Goal: Transaction & Acquisition: Purchase product/service

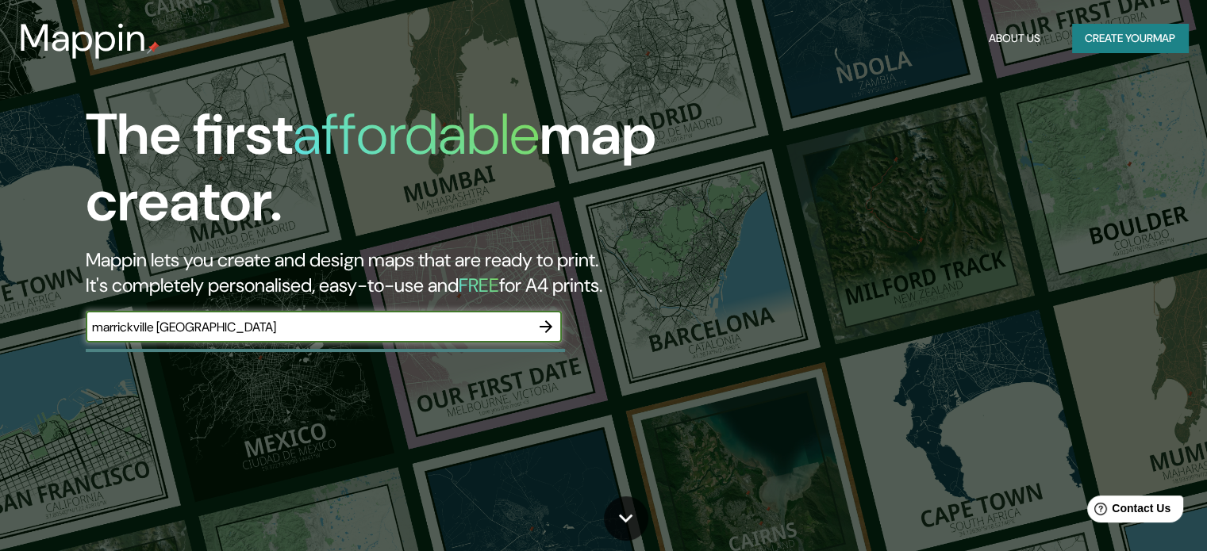
type input "marrickville [GEOGRAPHIC_DATA]"
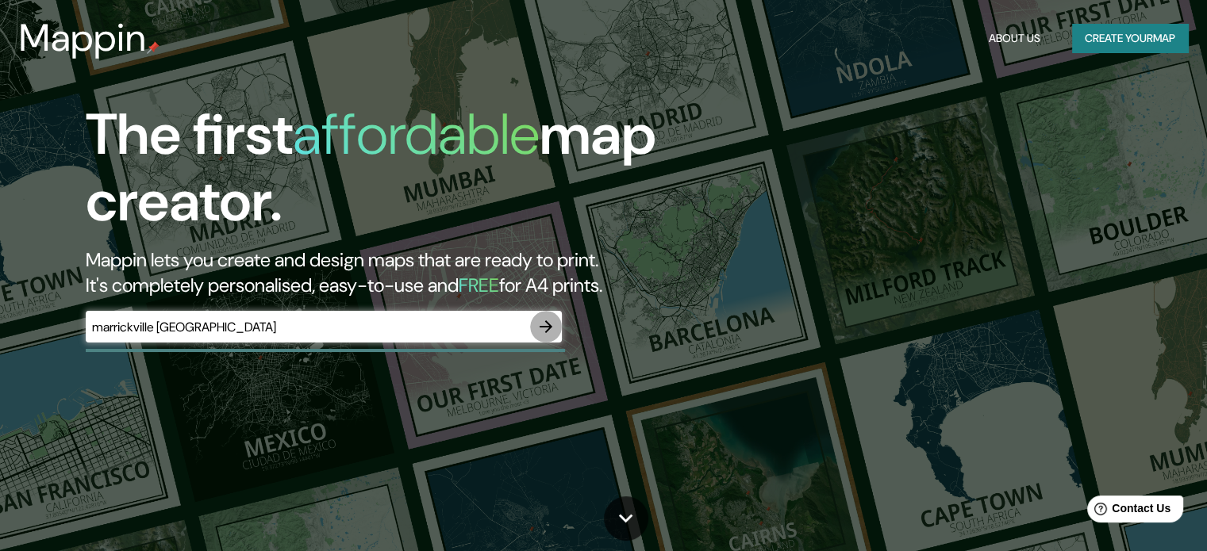
click at [551, 321] on icon "button" at bounding box center [545, 326] width 19 height 19
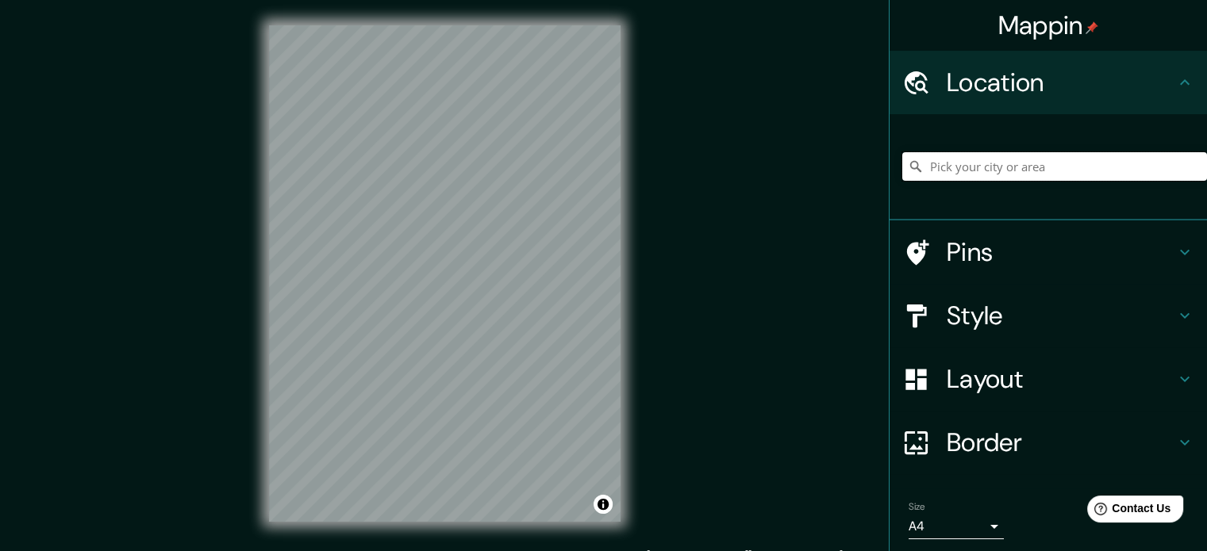
click at [912, 156] on input "Pick your city or area" at bounding box center [1054, 166] width 305 height 29
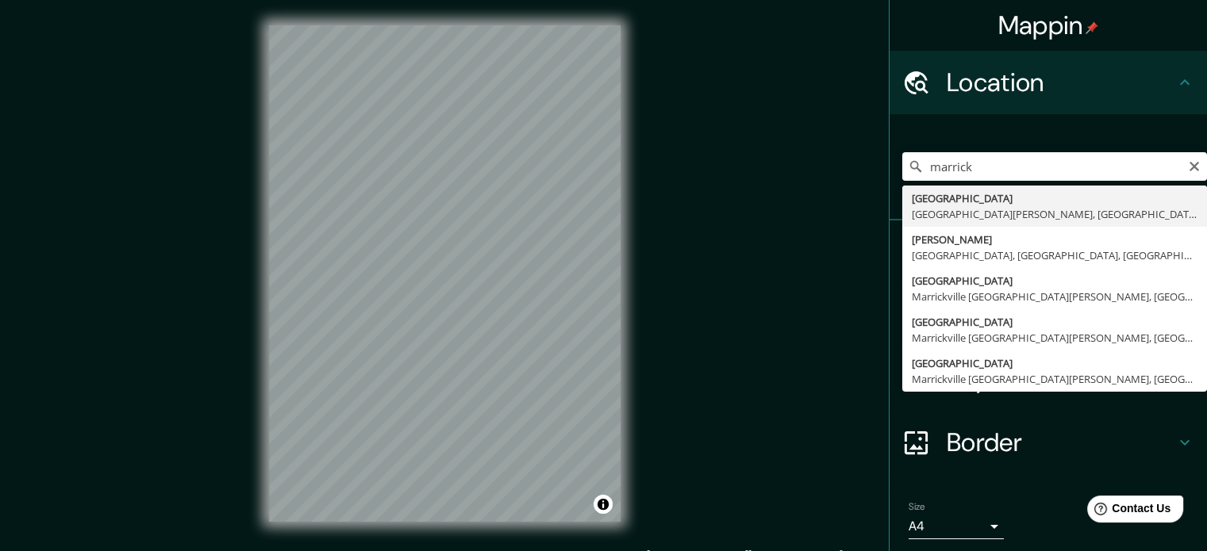
type input "[GEOGRAPHIC_DATA], [GEOGRAPHIC_DATA][PERSON_NAME], [GEOGRAPHIC_DATA]"
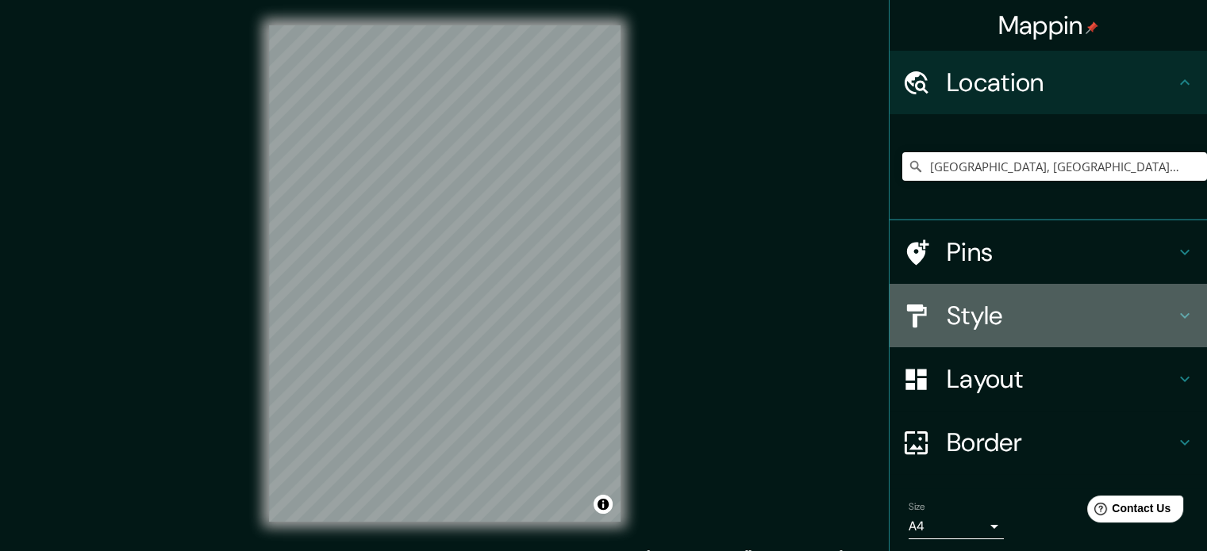
click at [1175, 309] on icon at bounding box center [1184, 315] width 19 height 19
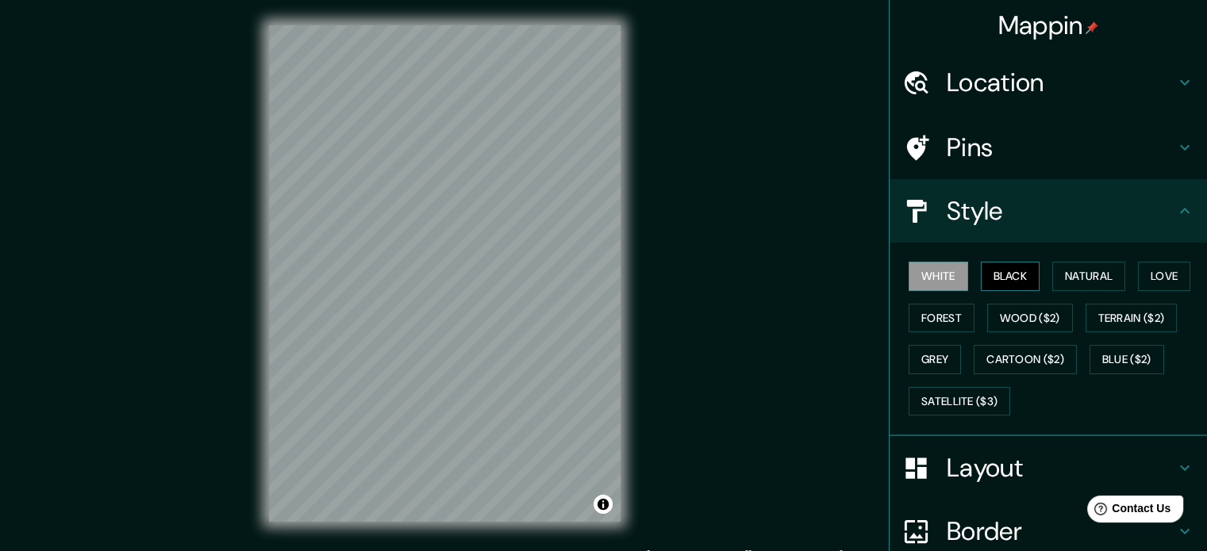
click at [987, 278] on button "Black" at bounding box center [1011, 276] width 60 height 29
click at [942, 313] on button "Forest" at bounding box center [941, 318] width 66 height 29
click at [927, 278] on button "White" at bounding box center [938, 276] width 60 height 29
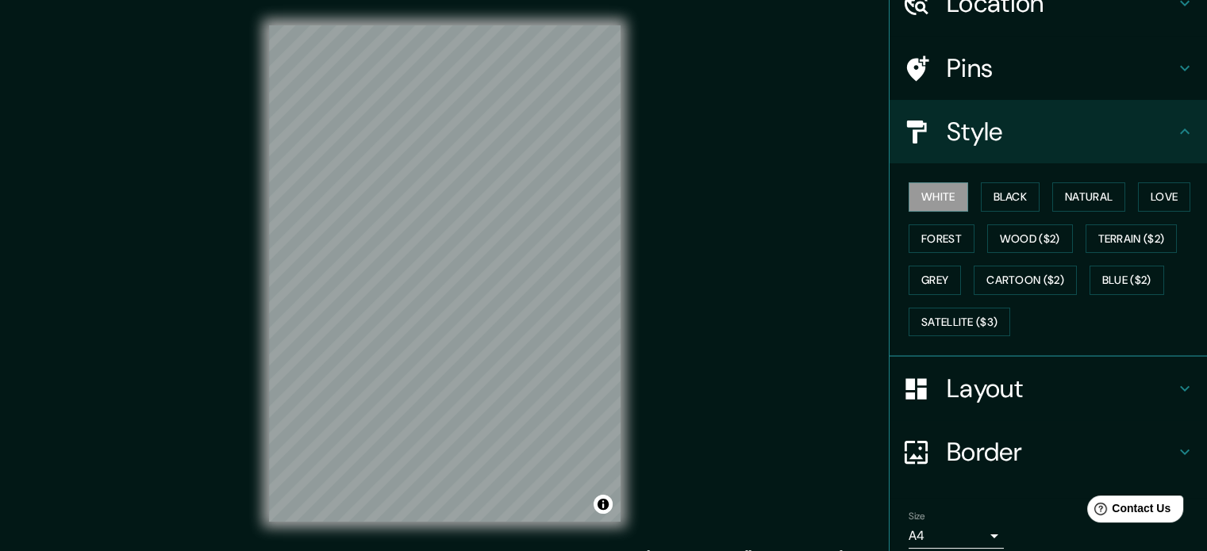
click at [1019, 384] on h4 "Layout" at bounding box center [1061, 389] width 228 height 32
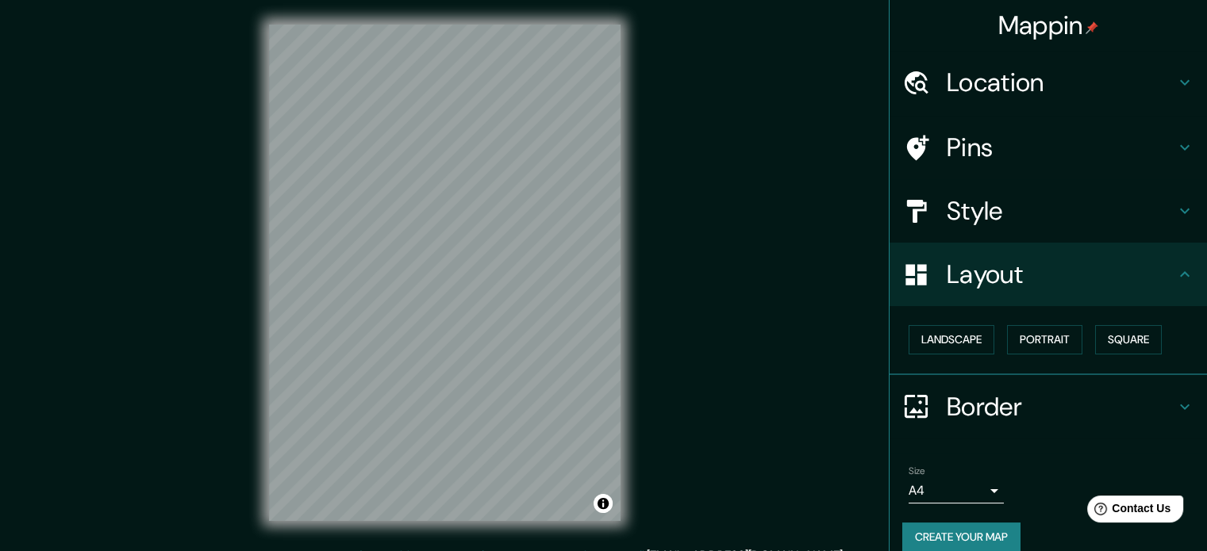
scroll to position [0, 0]
click at [949, 342] on button "Landscape" at bounding box center [951, 339] width 86 height 29
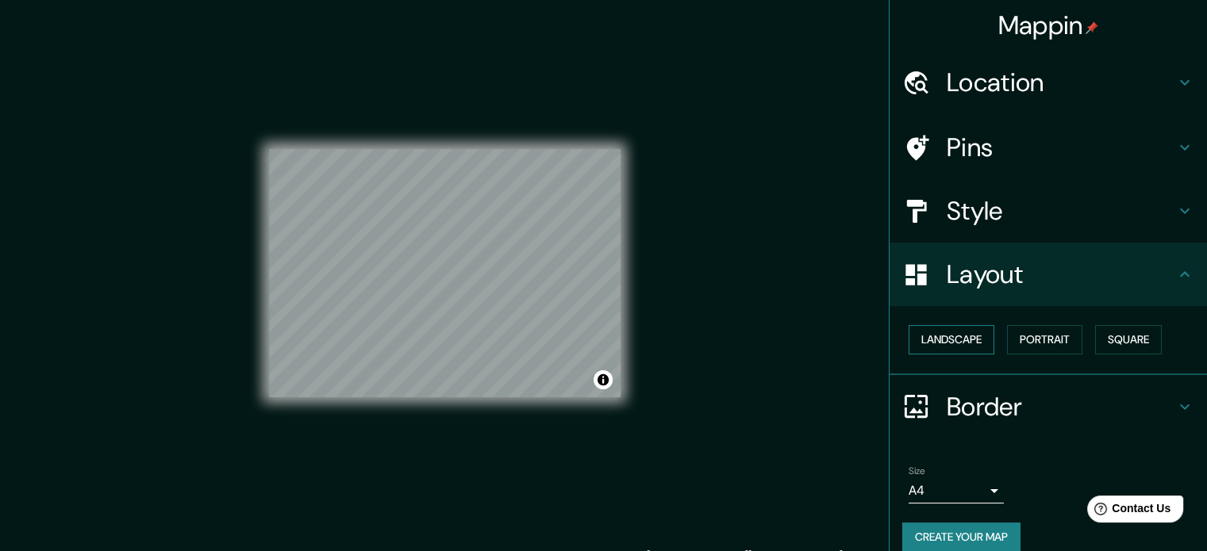
click at [949, 342] on button "Landscape" at bounding box center [951, 339] width 86 height 29
click at [1058, 339] on button "Portrait" at bounding box center [1044, 339] width 75 height 29
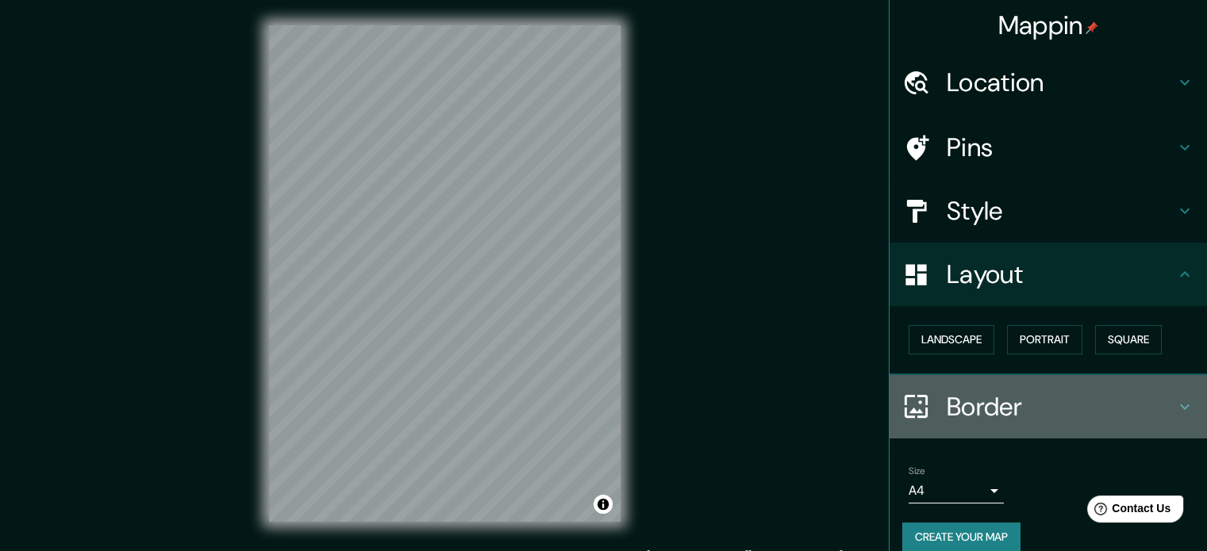
click at [1032, 409] on h4 "Border" at bounding box center [1061, 407] width 228 height 32
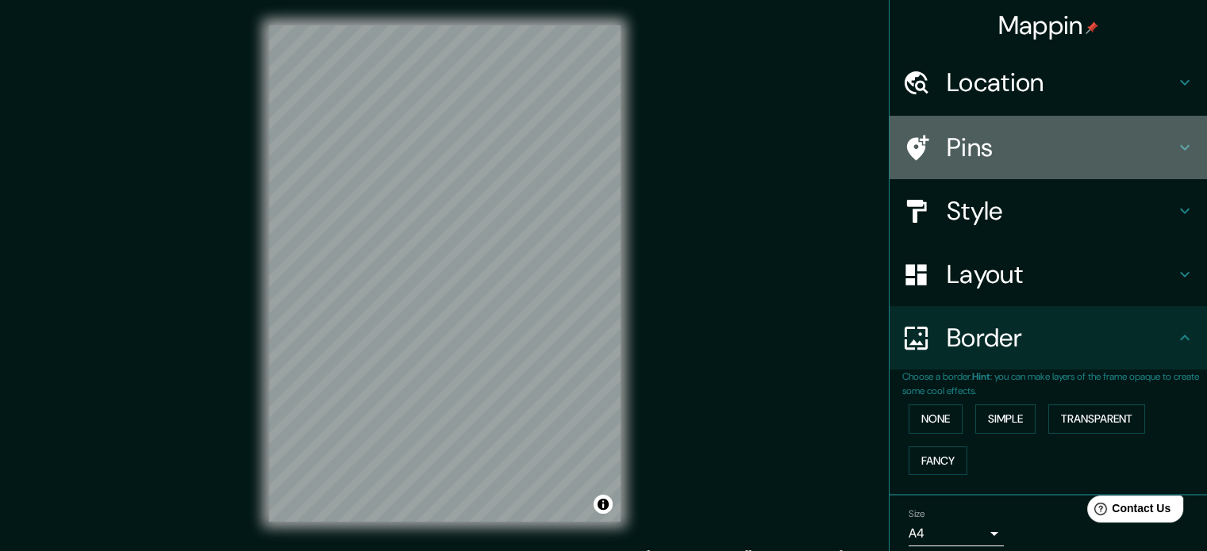
click at [1058, 148] on h4 "Pins" at bounding box center [1061, 148] width 228 height 32
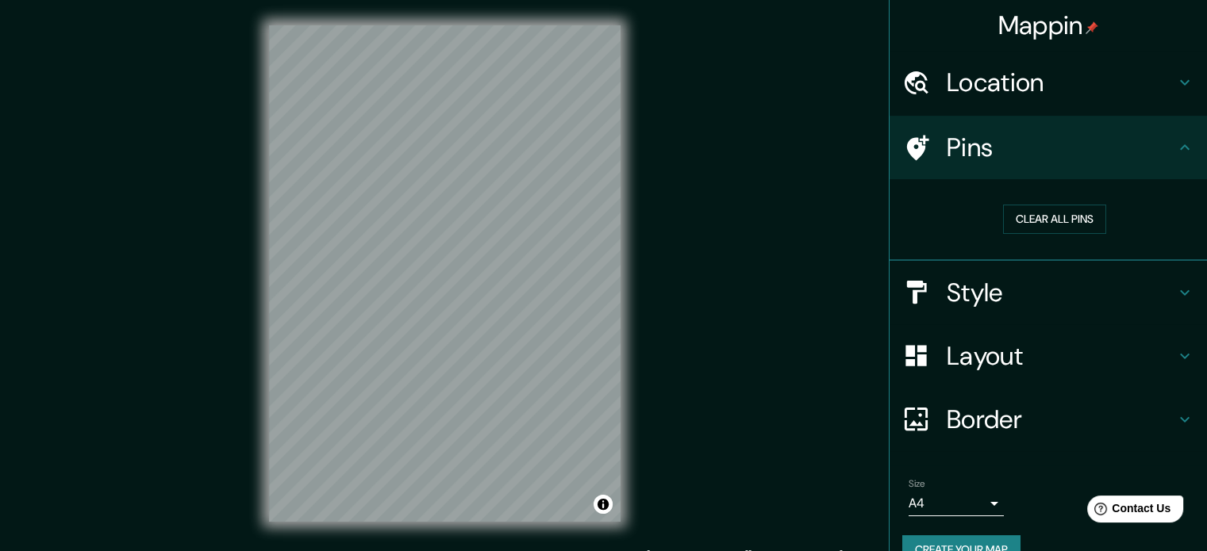
click at [1091, 293] on h4 "Style" at bounding box center [1061, 293] width 228 height 32
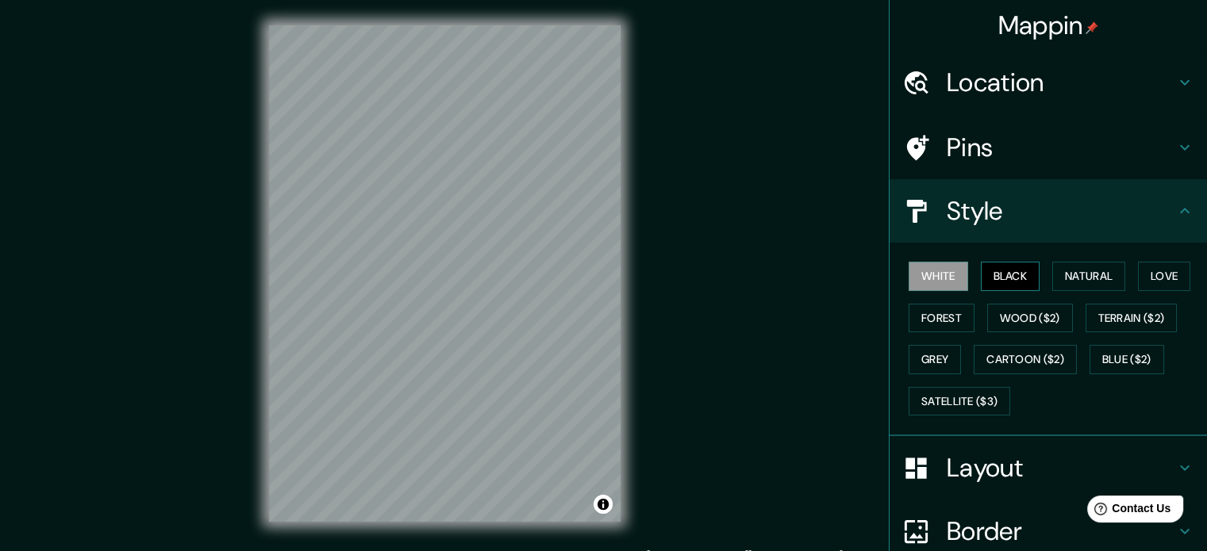
click at [984, 282] on button "Black" at bounding box center [1011, 276] width 60 height 29
click at [939, 269] on button "White" at bounding box center [938, 276] width 60 height 29
click at [1008, 269] on button "Black" at bounding box center [1011, 276] width 60 height 29
click at [1058, 151] on h4 "Pins" at bounding box center [1061, 148] width 228 height 32
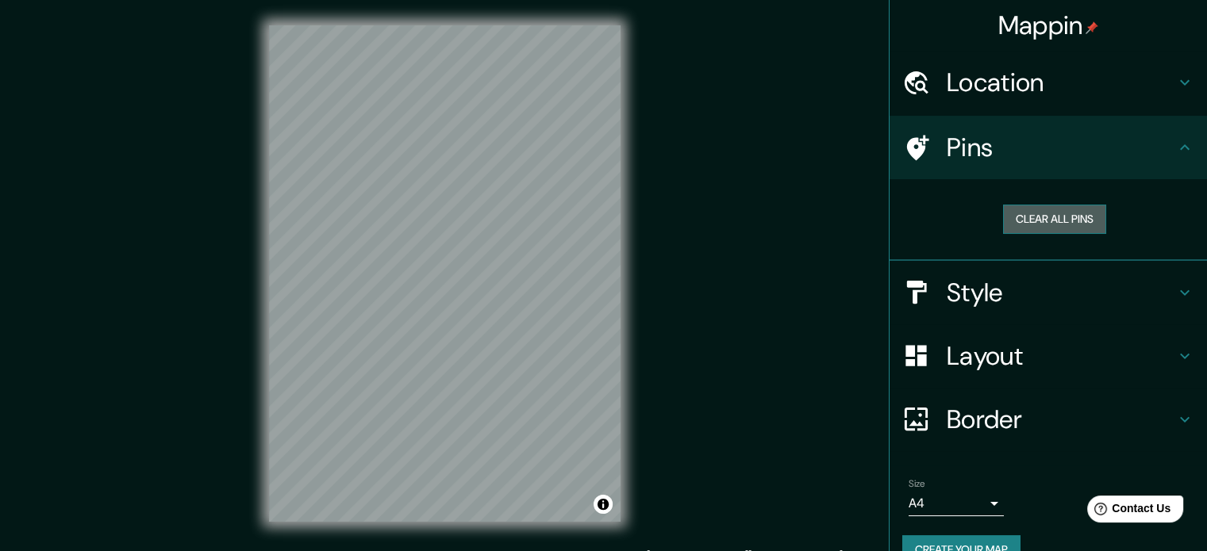
click at [1062, 215] on button "Clear all pins" at bounding box center [1054, 219] width 103 height 29
click at [1016, 221] on button "Clear all pins" at bounding box center [1054, 219] width 103 height 29
click at [977, 304] on h4 "Style" at bounding box center [1061, 293] width 228 height 32
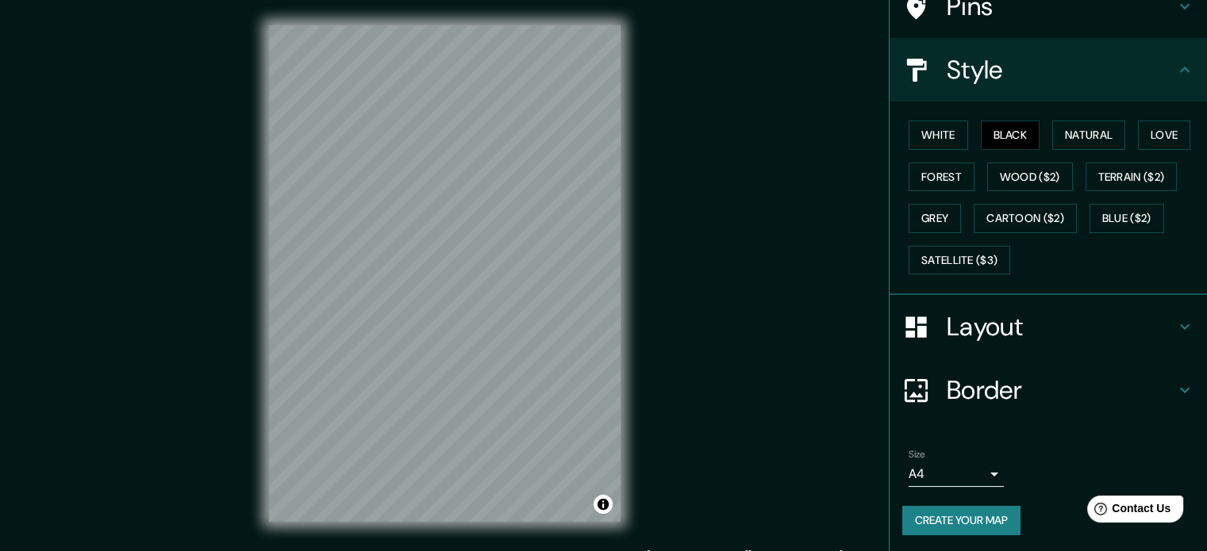
click at [996, 381] on h4 "Border" at bounding box center [1061, 390] width 228 height 32
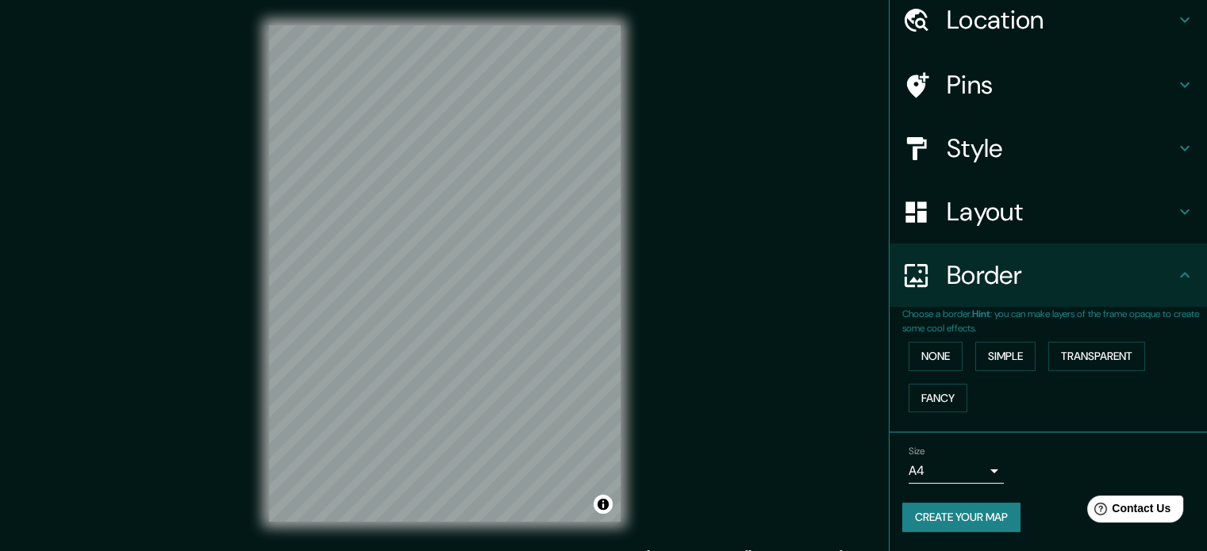
scroll to position [60, 0]
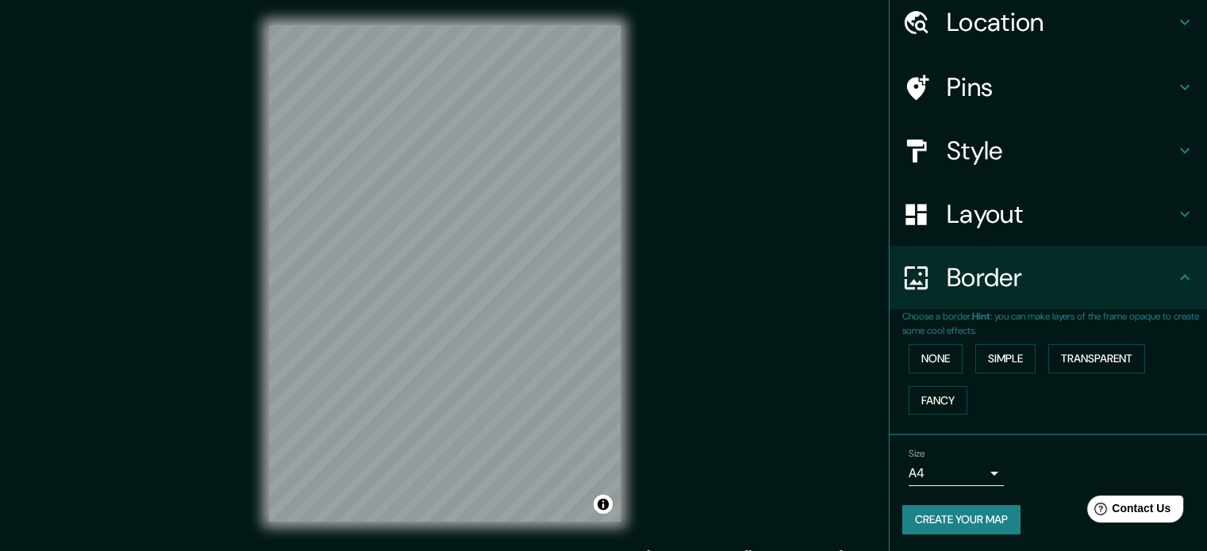
click at [1038, 221] on h4 "Layout" at bounding box center [1061, 214] width 228 height 32
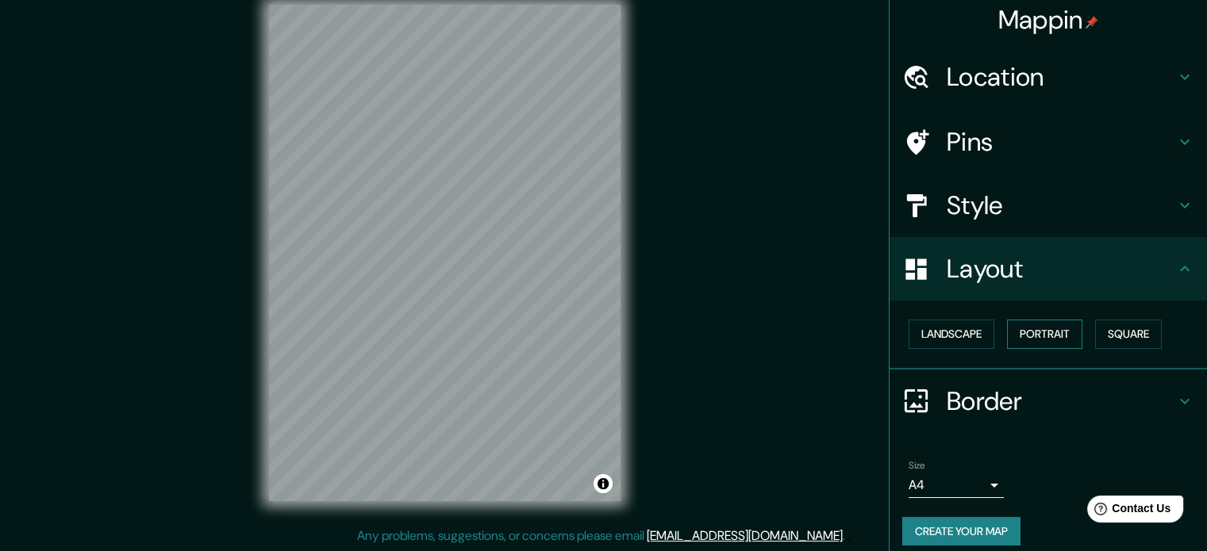
scroll to position [0, 0]
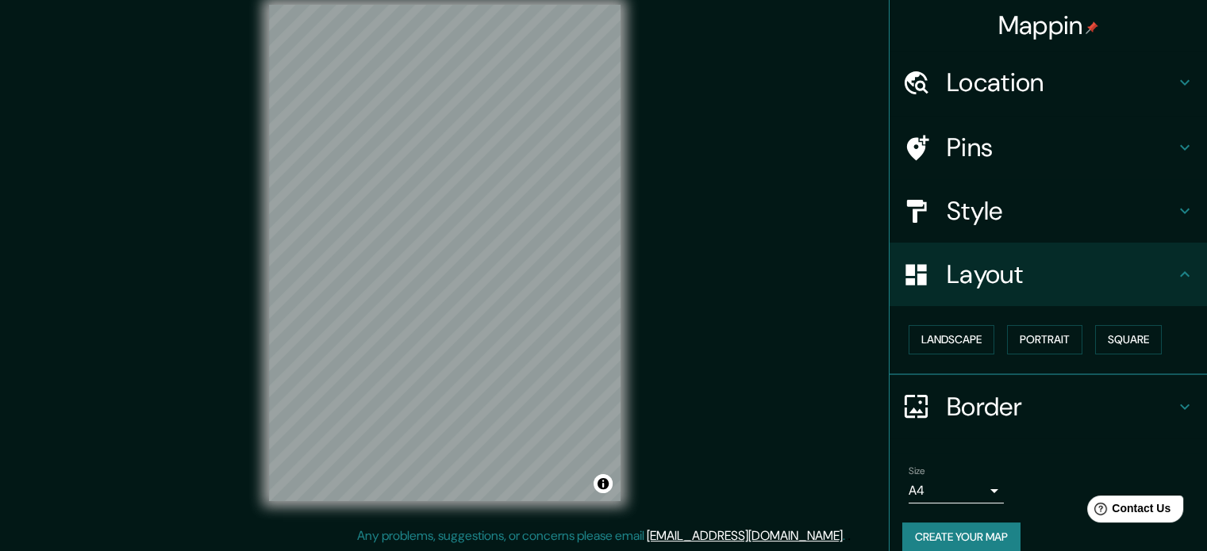
click at [952, 526] on button "Create your map" at bounding box center [961, 537] width 118 height 29
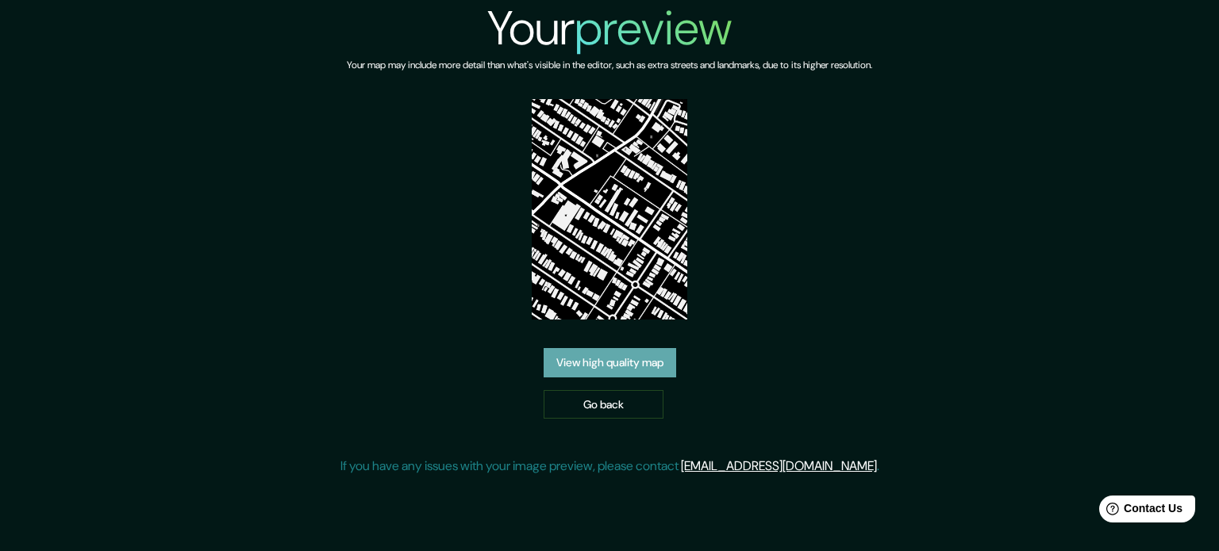
click at [649, 361] on link "View high quality map" at bounding box center [609, 362] width 132 height 29
